Goal: Information Seeking & Learning: Check status

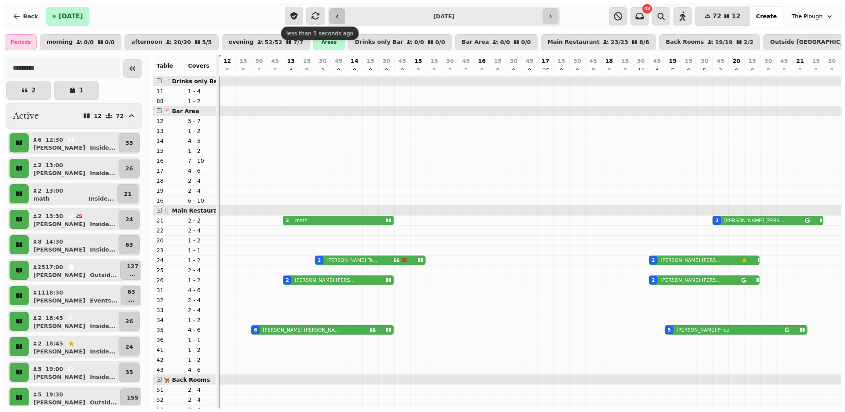
click at [339, 16] on icon "button" at bounding box center [337, 16] width 6 height 6
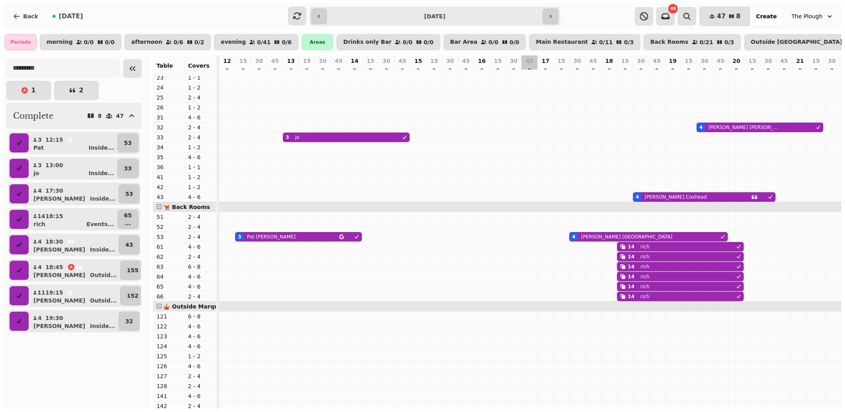
scroll to position [69, 0]
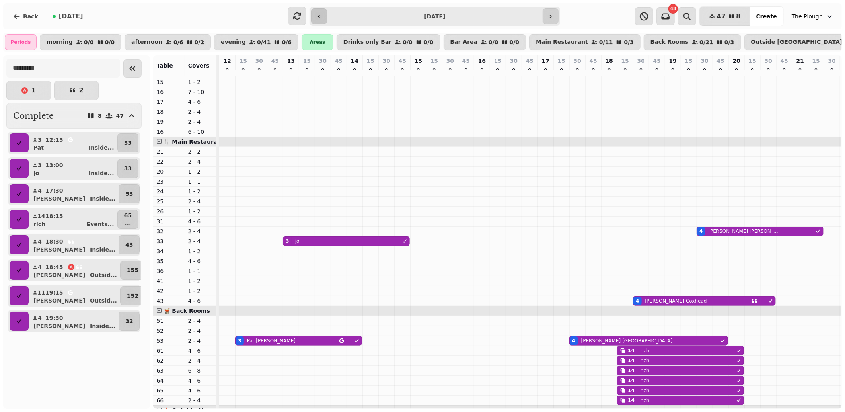
click at [324, 21] on button "button" at bounding box center [319, 16] width 16 height 16
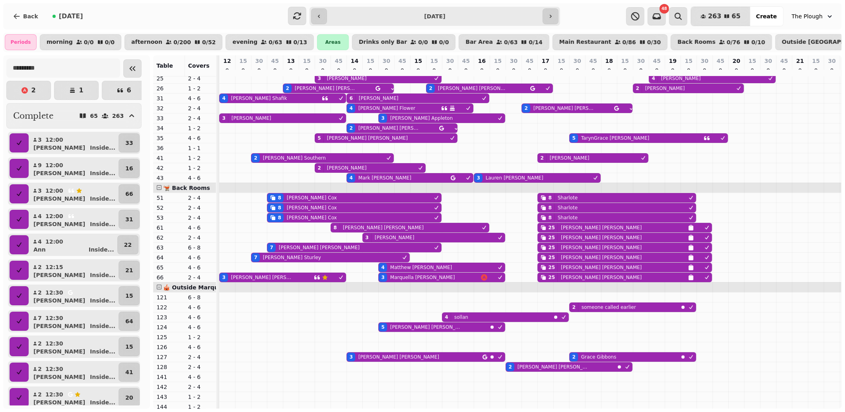
scroll to position [334, 0]
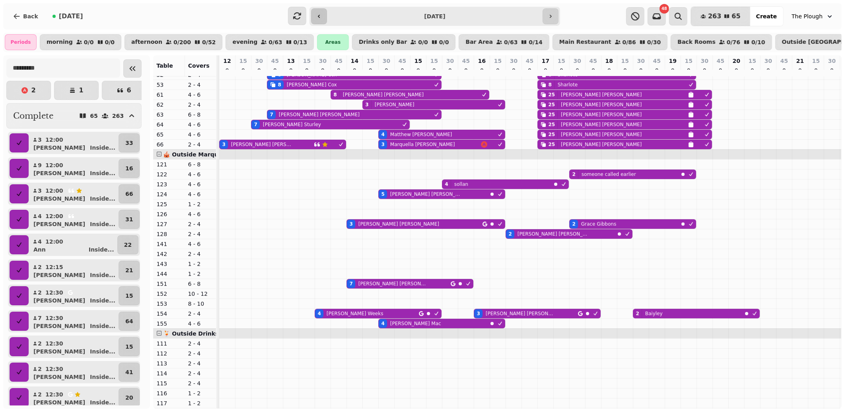
click at [324, 18] on button "button" at bounding box center [319, 16] width 16 height 16
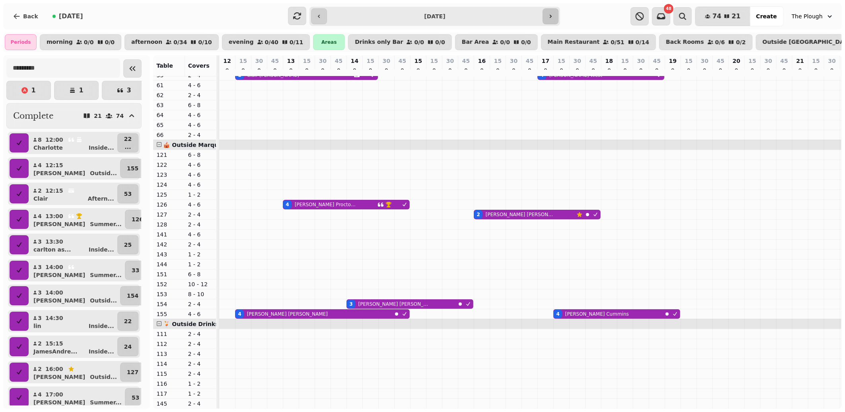
click at [550, 16] on icon "button" at bounding box center [551, 16] width 6 height 6
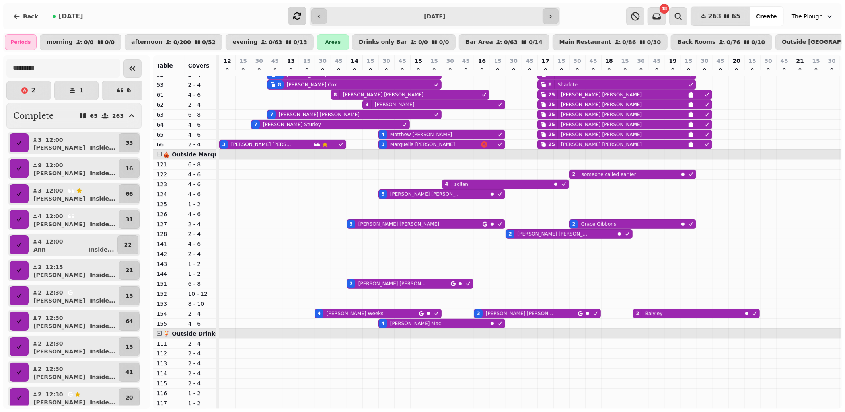
type input "**********"
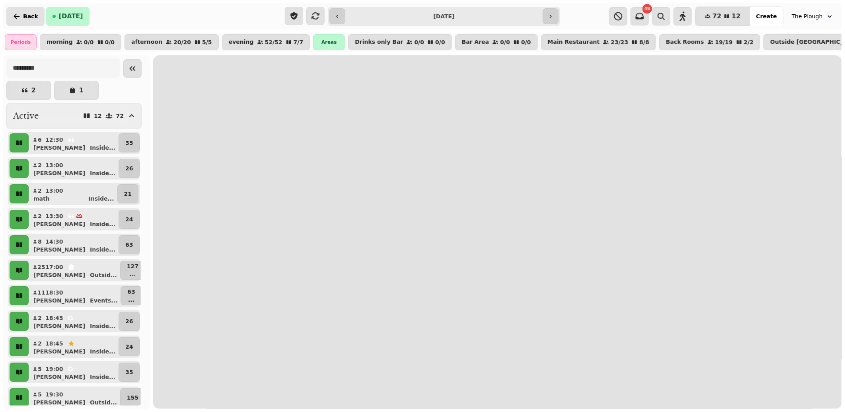
click at [19, 14] on icon "button" at bounding box center [17, 16] width 8 height 8
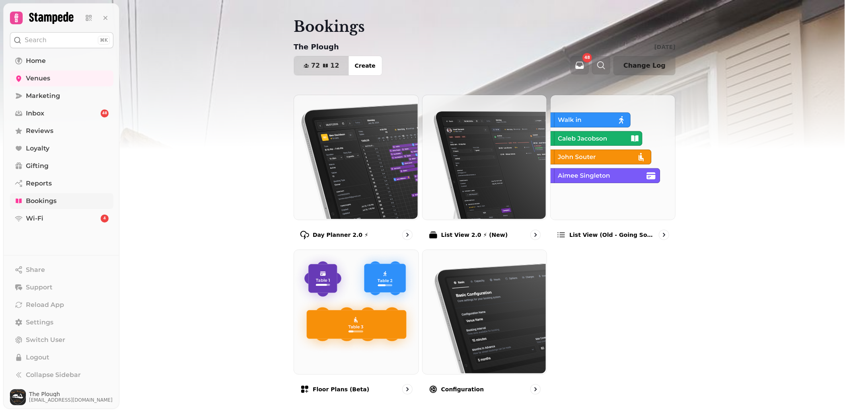
click at [44, 196] on span "Bookings" at bounding box center [41, 201] width 31 height 10
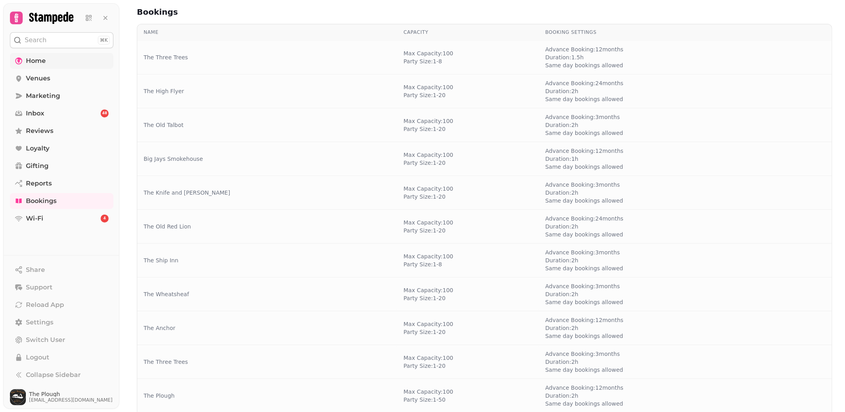
click at [29, 61] on span "Home" at bounding box center [36, 61] width 20 height 10
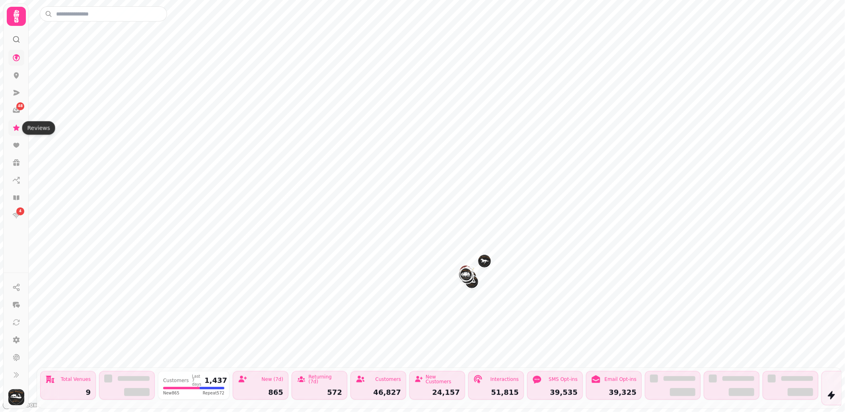
click at [16, 126] on icon at bounding box center [16, 128] width 6 height 6
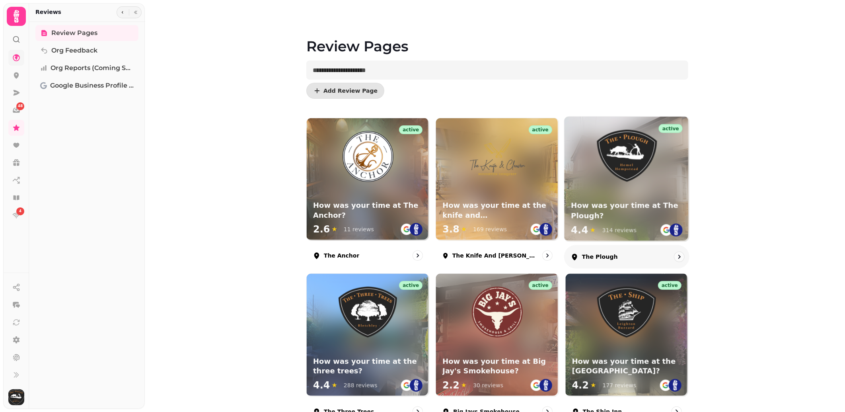
click at [618, 209] on h3 "How was your time at The Plough?" at bounding box center [627, 211] width 112 height 20
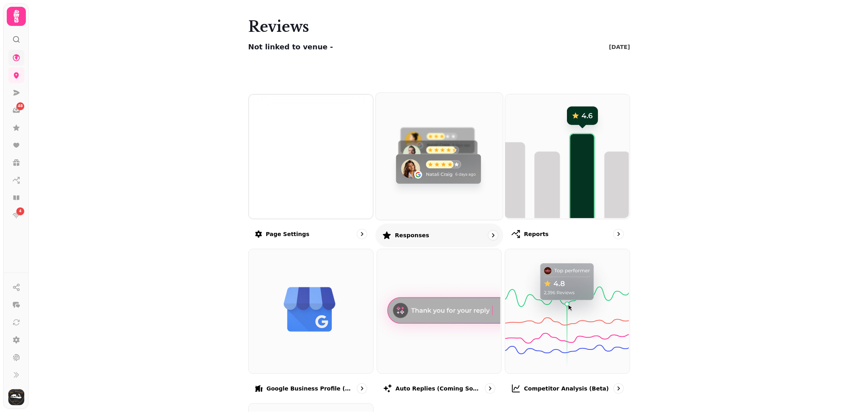
click at [430, 183] on img at bounding box center [438, 155] width 127 height 127
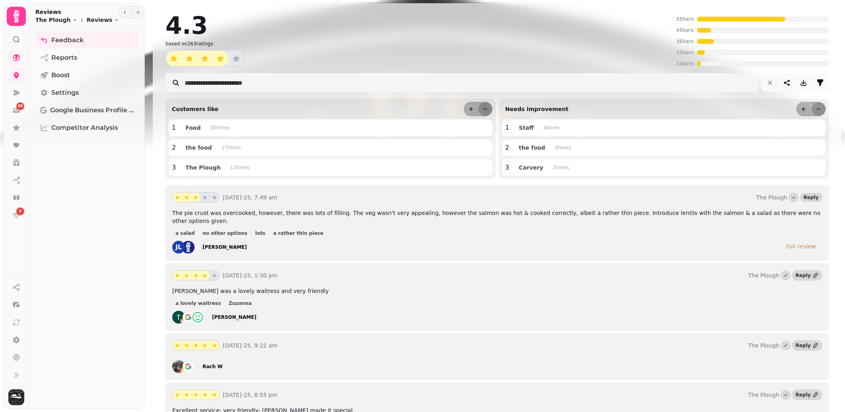
click at [799, 242] on div "Full review" at bounding box center [801, 246] width 30 height 8
